Goal: Information Seeking & Learning: Learn about a topic

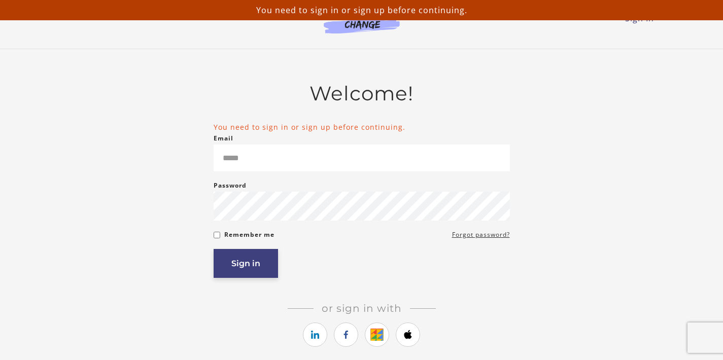
type input "**********"
click at [263, 267] on button "Sign in" at bounding box center [246, 263] width 64 height 29
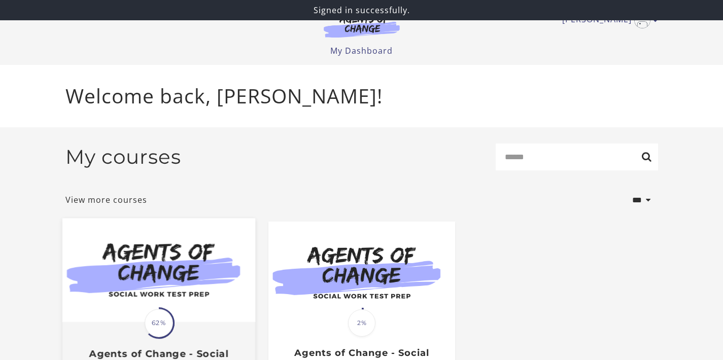
click at [176, 303] on img at bounding box center [158, 271] width 193 height 104
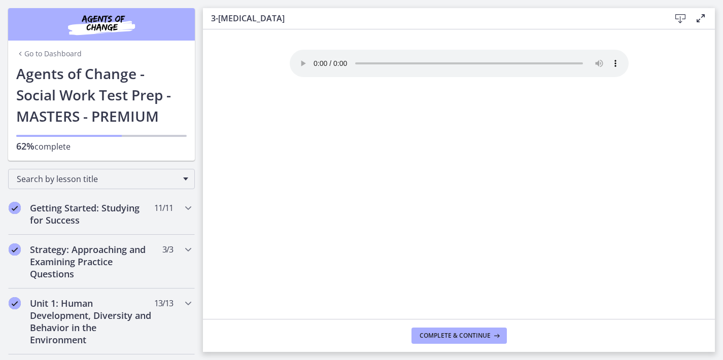
click at [24, 55] on link "Go to Dashboard" at bounding box center [48, 54] width 65 height 10
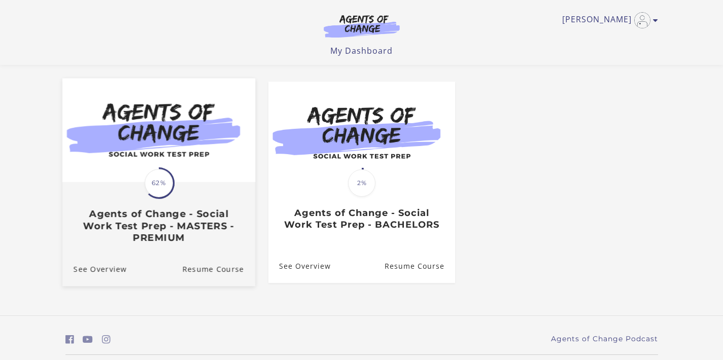
scroll to position [88, 0]
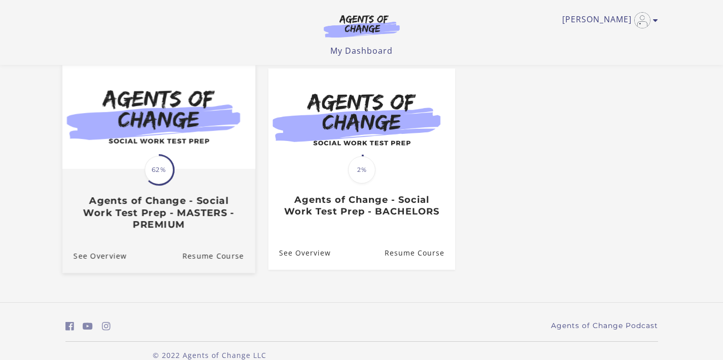
click at [208, 239] on link "Translation missing: en.liquid.partials.dashboard_course_card.progress_descript…" at bounding box center [158, 151] width 193 height 173
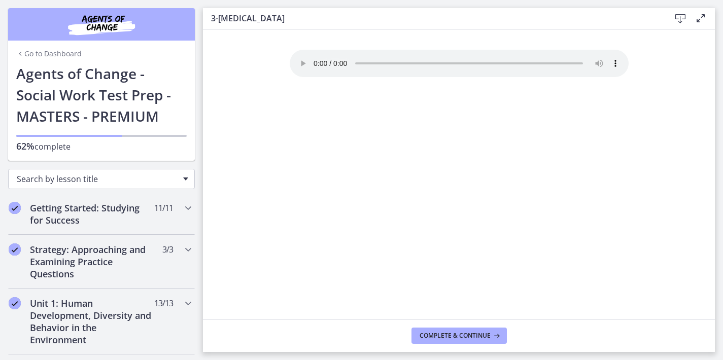
click at [181, 179] on div "Search by lesson title" at bounding box center [101, 179] width 187 height 20
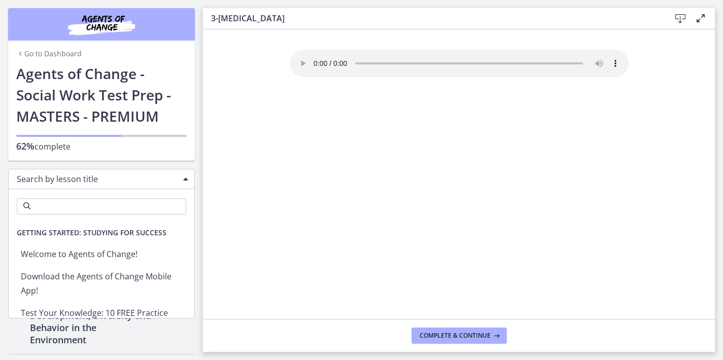
click at [181, 180] on div "Search by lesson title" at bounding box center [101, 179] width 187 height 20
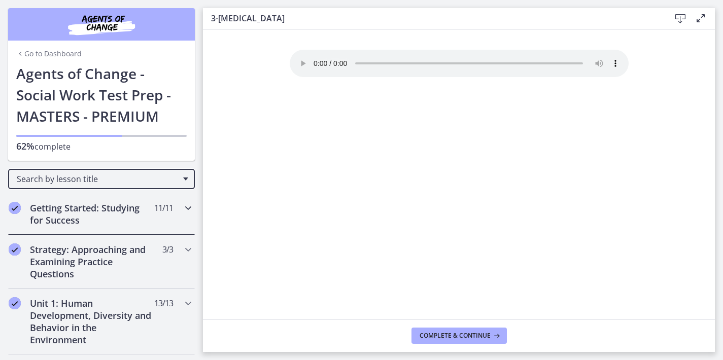
click at [182, 205] on icon "Chapters" at bounding box center [188, 208] width 12 height 12
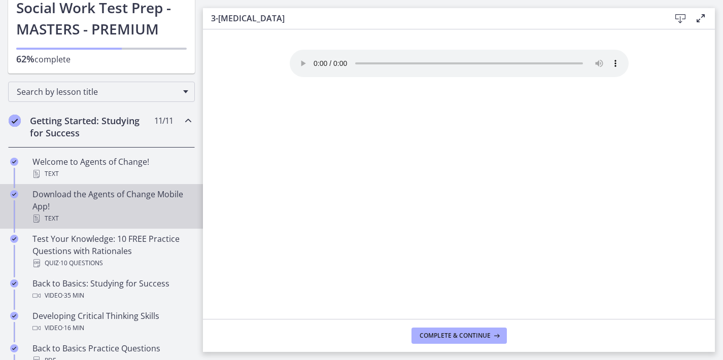
scroll to position [91, 0]
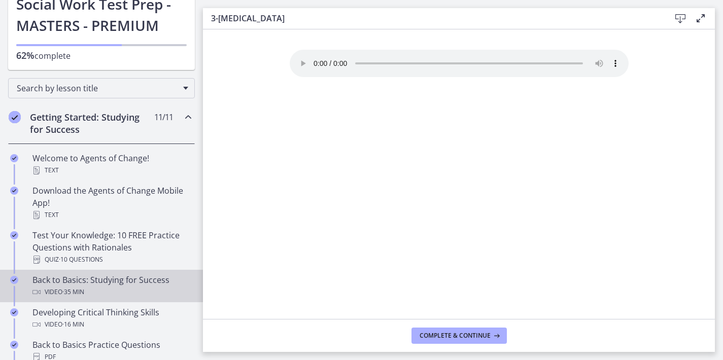
click at [121, 281] on div "Back to Basics: Studying for Success Video · 35 min" at bounding box center [111, 286] width 158 height 24
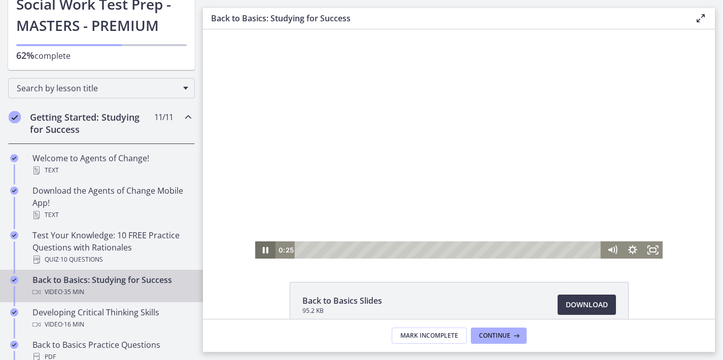
click at [264, 250] on icon "Pause" at bounding box center [266, 250] width 6 height 7
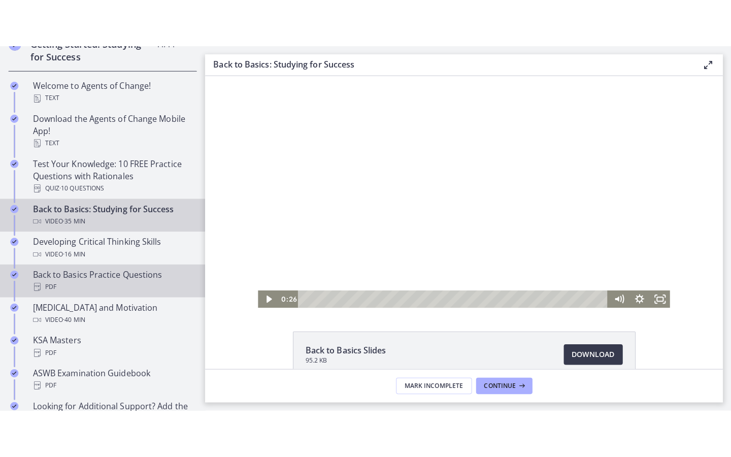
scroll to position [199, 0]
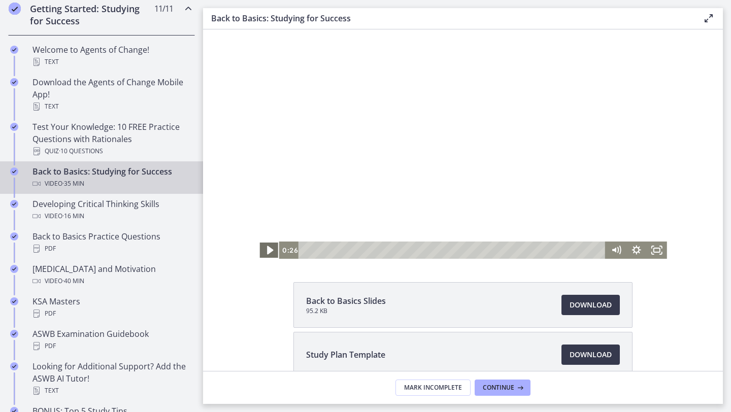
click at [271, 245] on icon "Play Video" at bounding box center [270, 250] width 24 height 21
click at [658, 247] on icon "Fullscreen" at bounding box center [656, 250] width 24 height 21
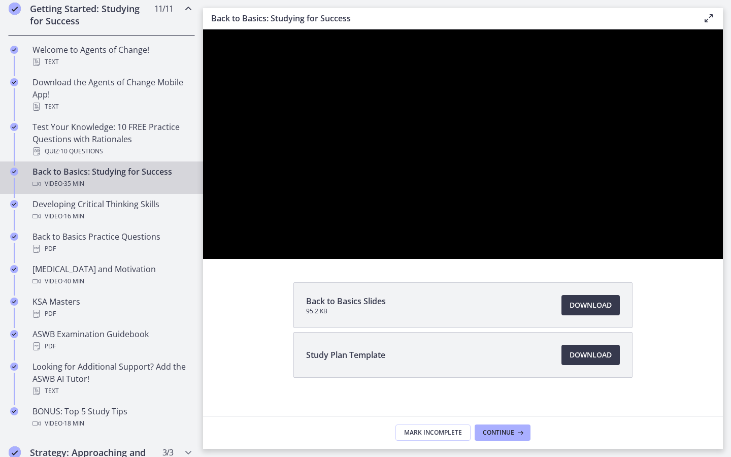
click at [722, 259] on div at bounding box center [462, 143] width 519 height 229
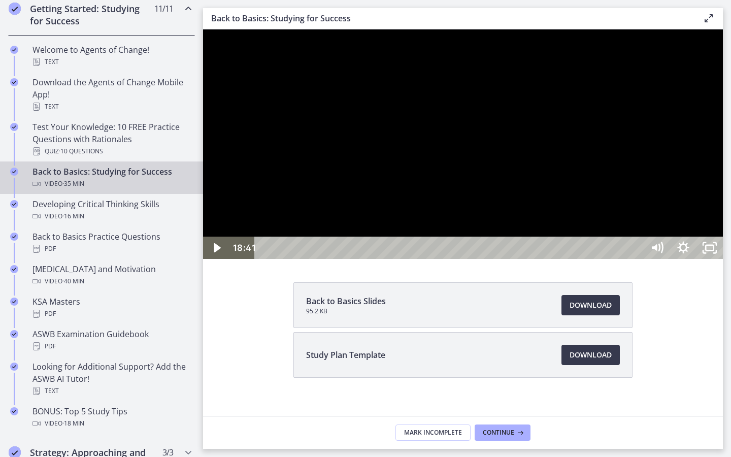
click at [722, 259] on div at bounding box center [462, 143] width 519 height 229
click at [216, 261] on icon "Pause" at bounding box center [215, 247] width 31 height 27
